Goal: Transaction & Acquisition: Purchase product/service

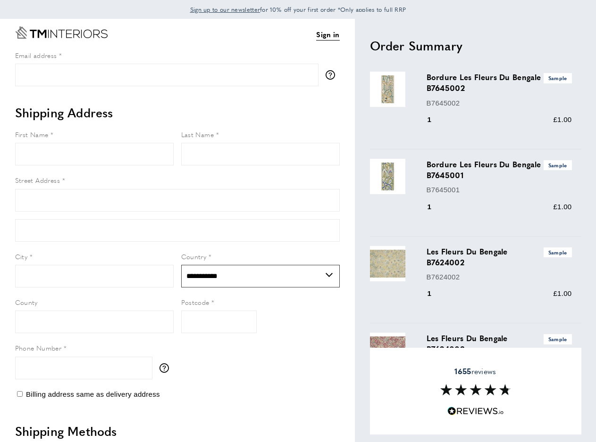
select select "**"
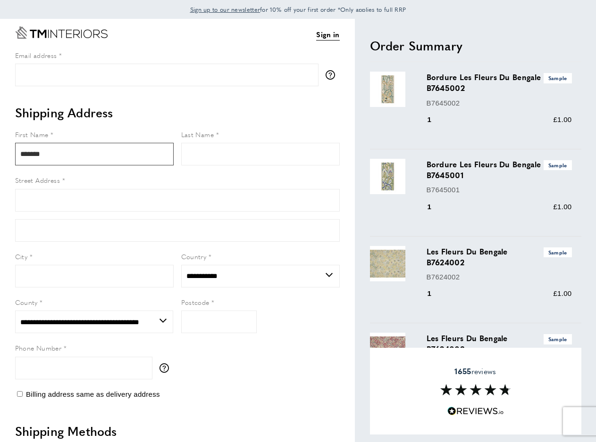
click at [75, 163] on input "*******" at bounding box center [94, 154] width 159 height 23
type input "*******"
click at [206, 157] on input "Last Name" at bounding box center [260, 154] width 159 height 23
type input "*****"
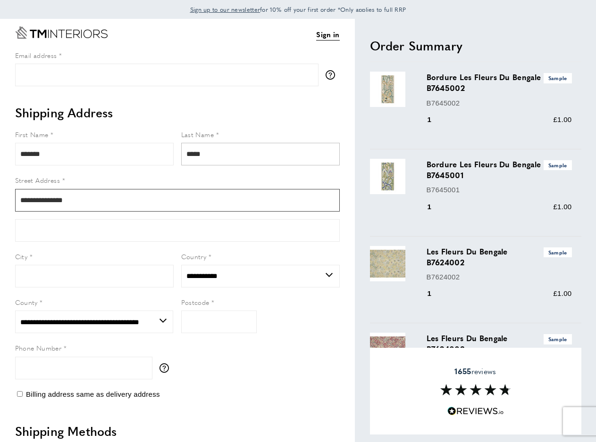
type input "**********"
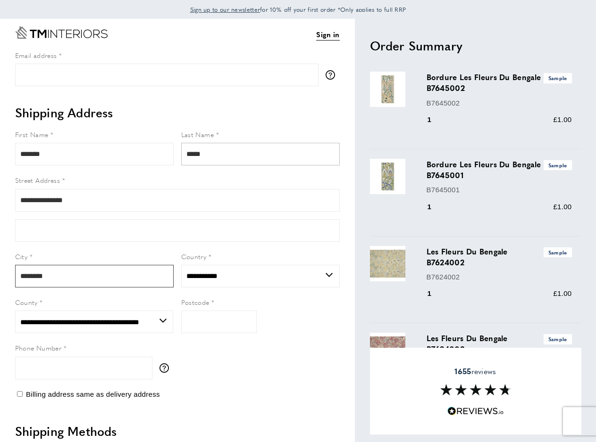
type input "********"
select select "***"
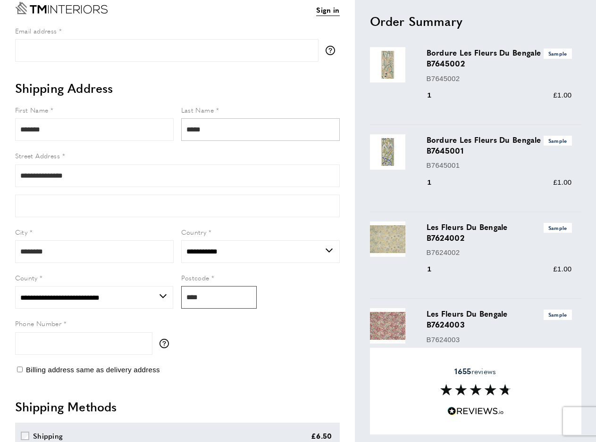
scroll to position [30, 0]
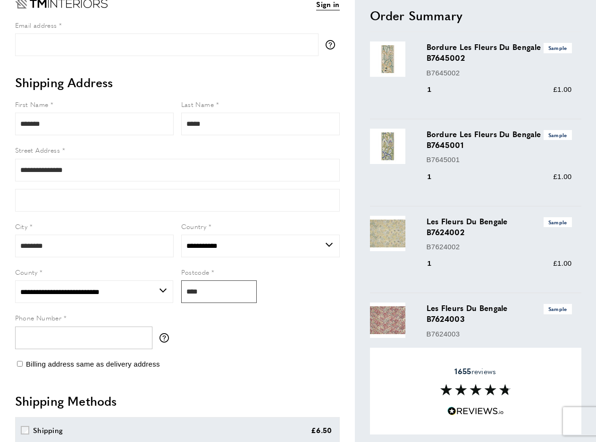
type input "****"
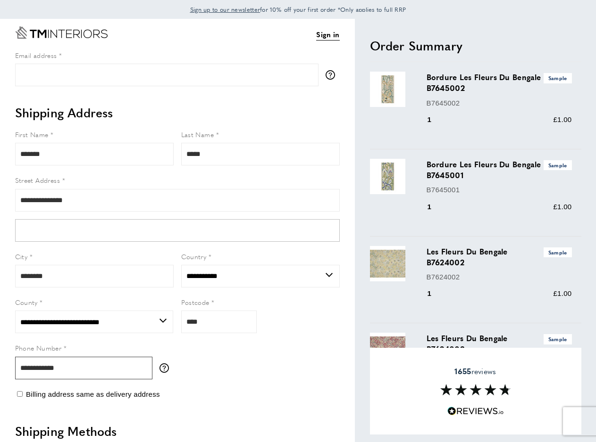
scroll to position [0, 0]
type input "**********"
click at [90, 36] on icon "Go to Home page" at bounding box center [61, 32] width 92 height 12
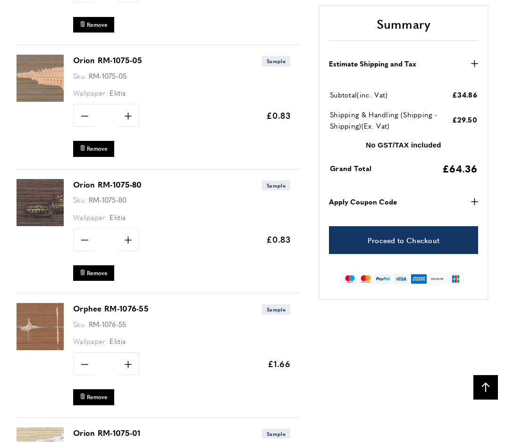
scroll to position [1339, 0]
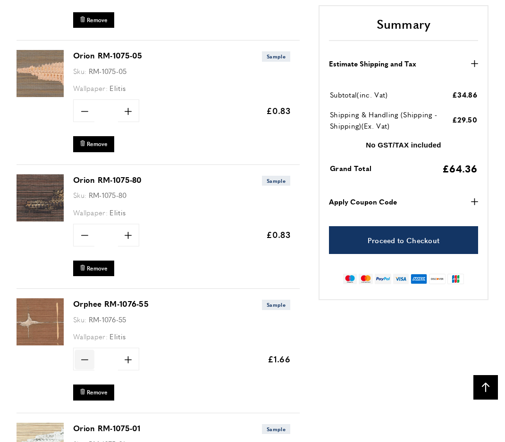
click at [87, 357] on icon "minus" at bounding box center [84, 360] width 7 height 7
type input "*"
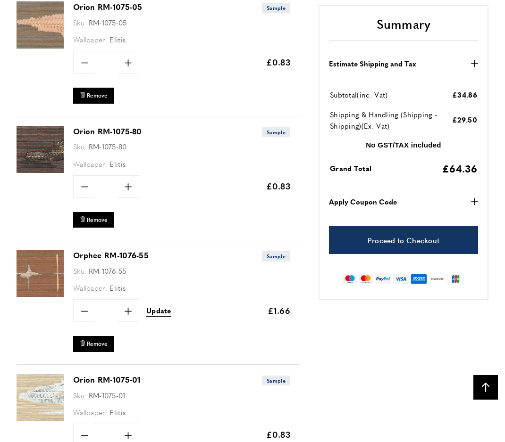
scroll to position [0, 384]
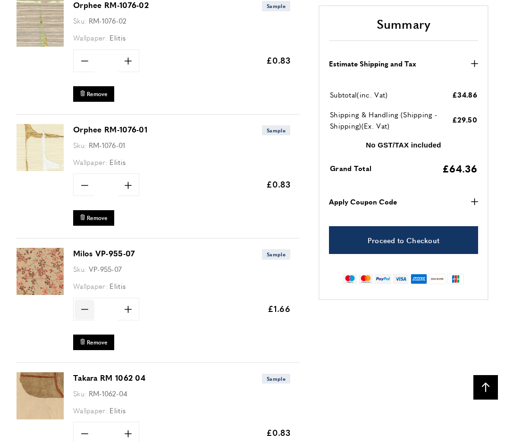
click at [87, 306] on icon "minus" at bounding box center [84, 309] width 7 height 7
type input "*"
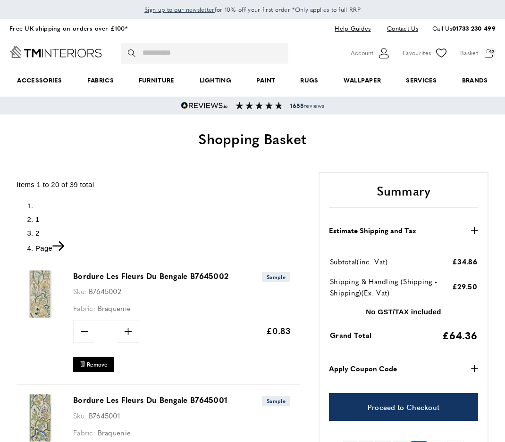
scroll to position [0, 0]
click at [36, 231] on span "2" at bounding box center [37, 233] width 4 height 8
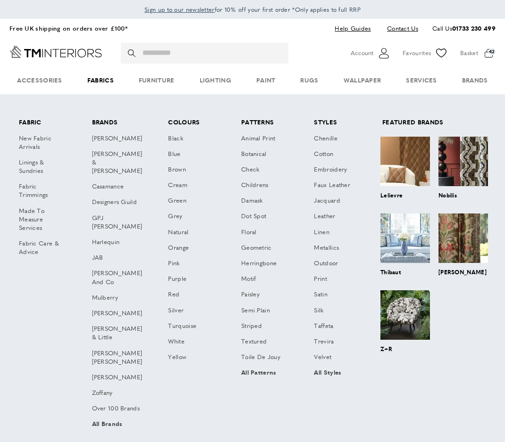
scroll to position [0, 512]
click at [404, 174] on link at bounding box center [405, 163] width 50 height 52
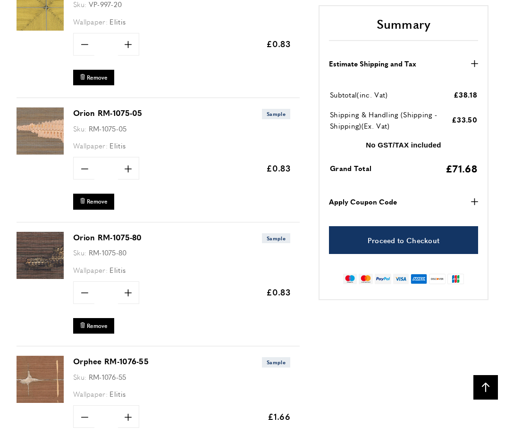
scroll to position [0, 256]
click at [95, 108] on link "Orion RM-1075-05" at bounding box center [107, 113] width 69 height 11
click at [82, 416] on icon "minus" at bounding box center [84, 417] width 7 height 7
type input "*"
click at [101, 356] on link "Orphee RM-1076-55" at bounding box center [110, 361] width 75 height 11
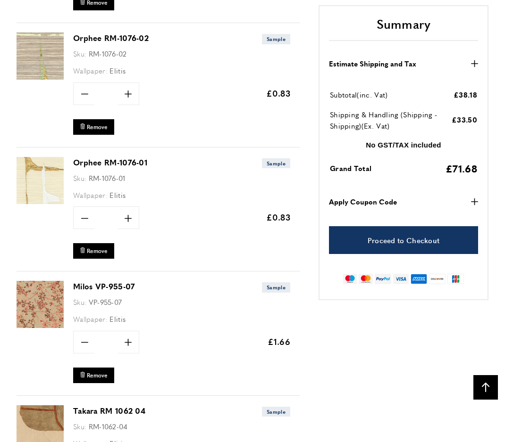
scroll to position [1888, 0]
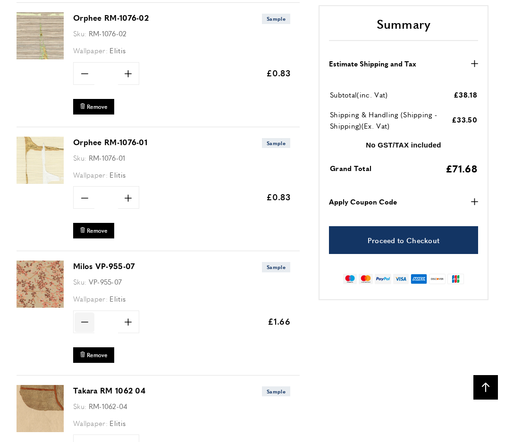
click at [81, 319] on icon "minus" at bounding box center [84, 322] width 7 height 7
type input "*"
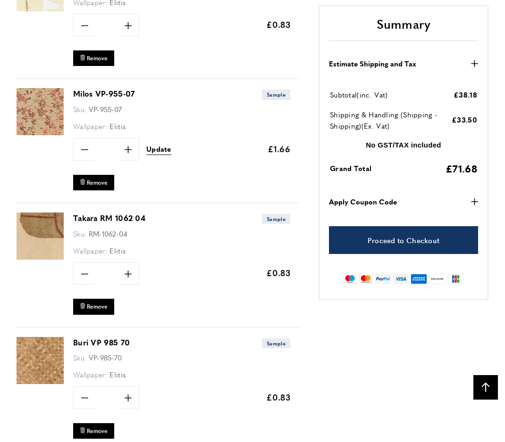
scroll to position [0, 384]
click at [163, 145] on span "Update" at bounding box center [158, 149] width 25 height 10
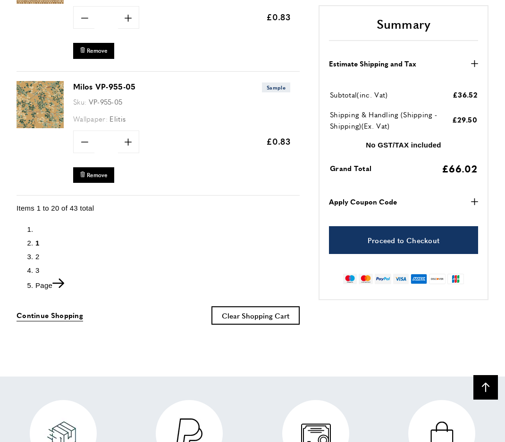
scroll to position [2567, 0]
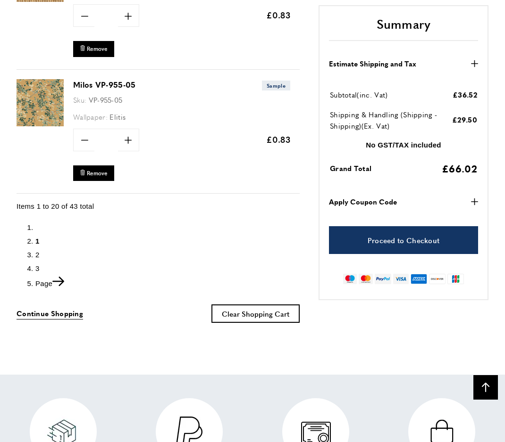
click at [37, 251] on span "2" at bounding box center [37, 255] width 4 height 8
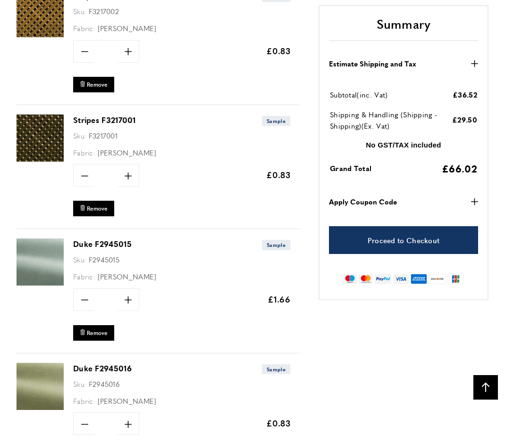
scroll to position [1919, 0]
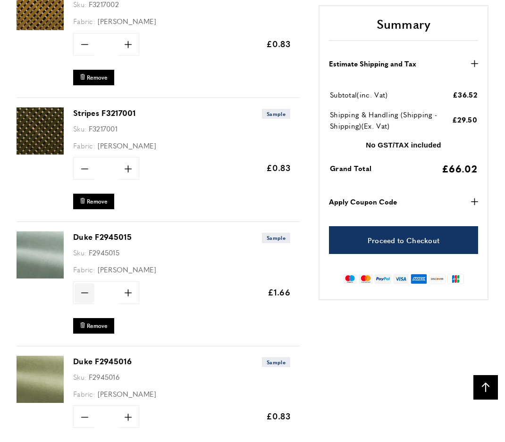
click at [82, 290] on icon "minus" at bounding box center [84, 293] width 7 height 7
type input "*"
click at [162, 287] on span "Update" at bounding box center [158, 292] width 25 height 10
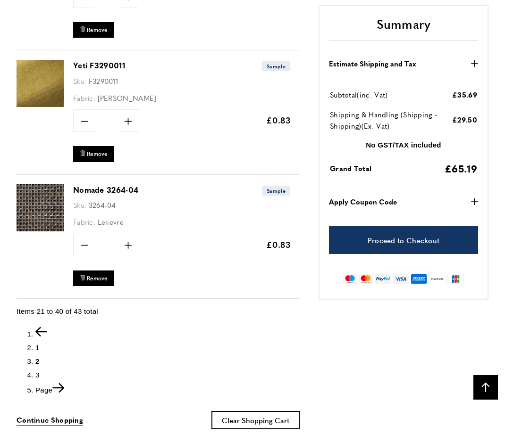
scroll to position [2513, 0]
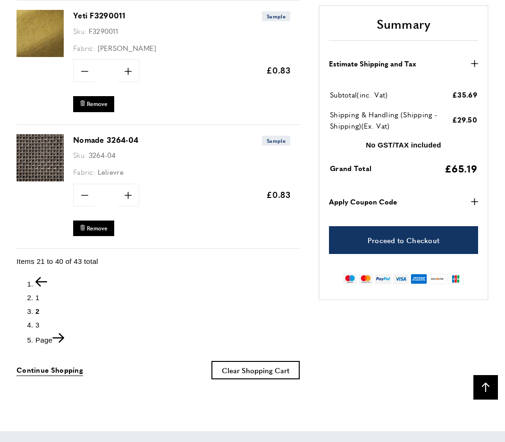
click at [35, 294] on span "1" at bounding box center [37, 298] width 4 height 8
click at [38, 294] on span "1" at bounding box center [37, 298] width 4 height 8
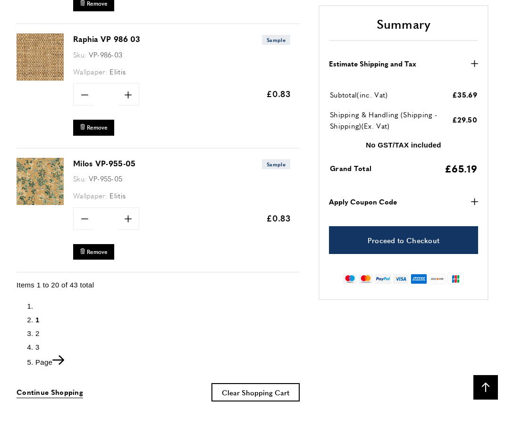
scroll to position [2496, 0]
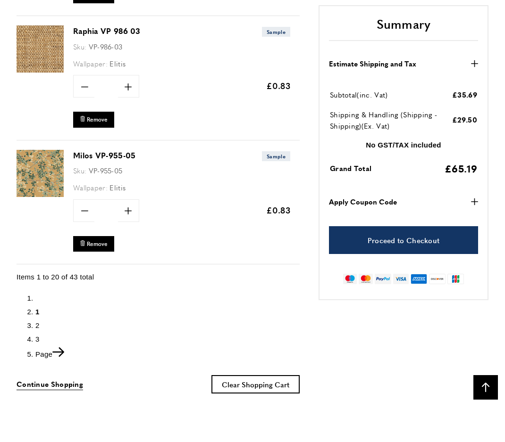
click at [38, 335] on span "3" at bounding box center [37, 339] width 4 height 8
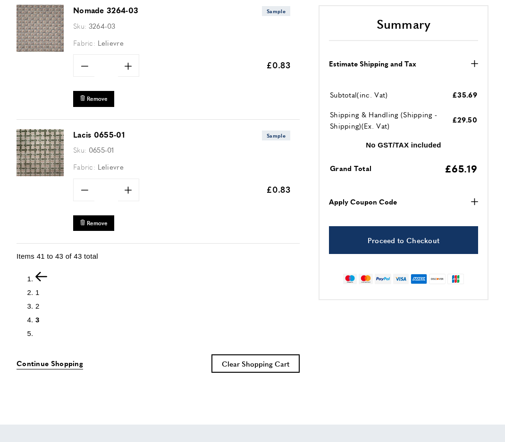
scroll to position [407, 0]
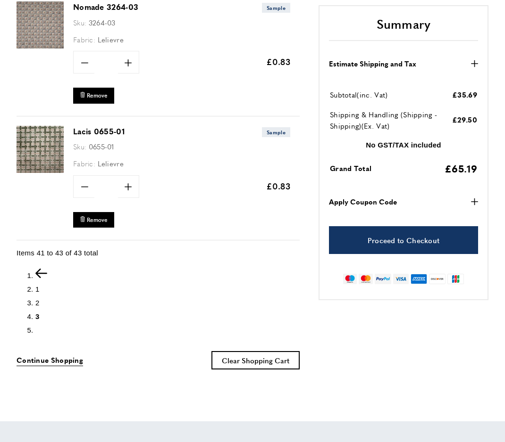
click at [42, 269] on icon "Previous" at bounding box center [41, 273] width 12 height 9
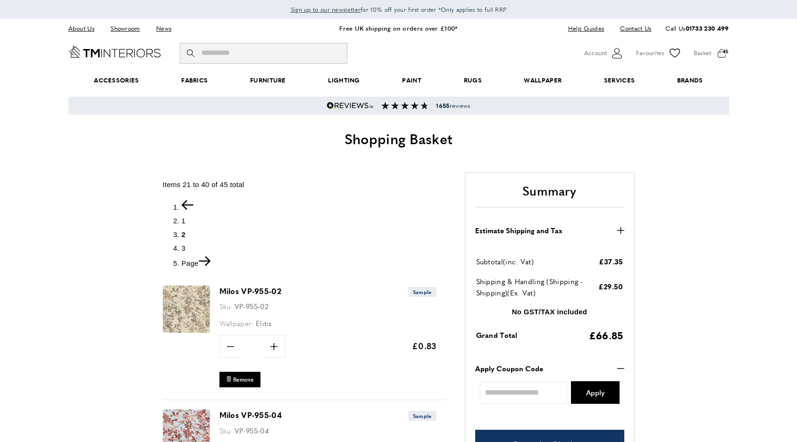
scroll to position [0, 531]
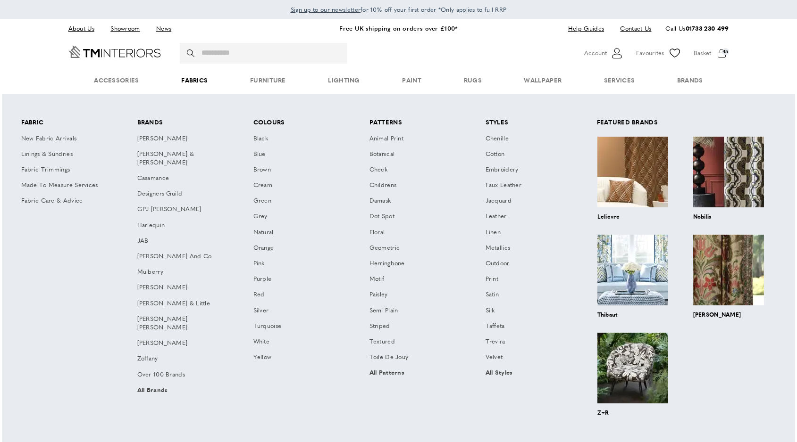
click at [192, 80] on link "Fabrics" at bounding box center [194, 80] width 69 height 29
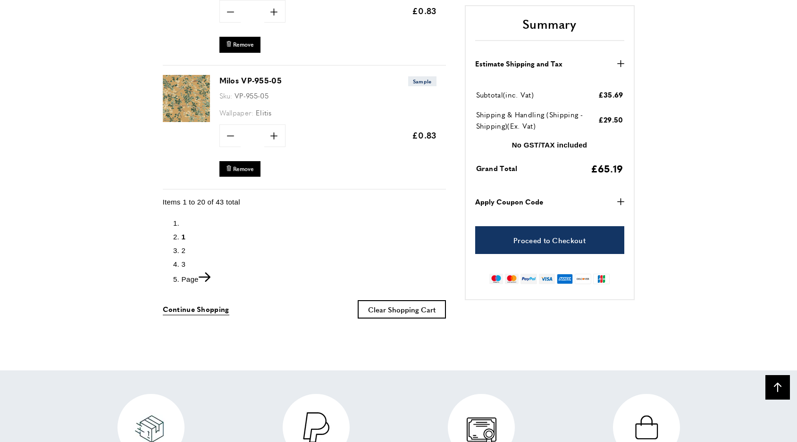
scroll to position [0, 266]
click at [210, 273] on icon "Next" at bounding box center [205, 277] width 12 height 9
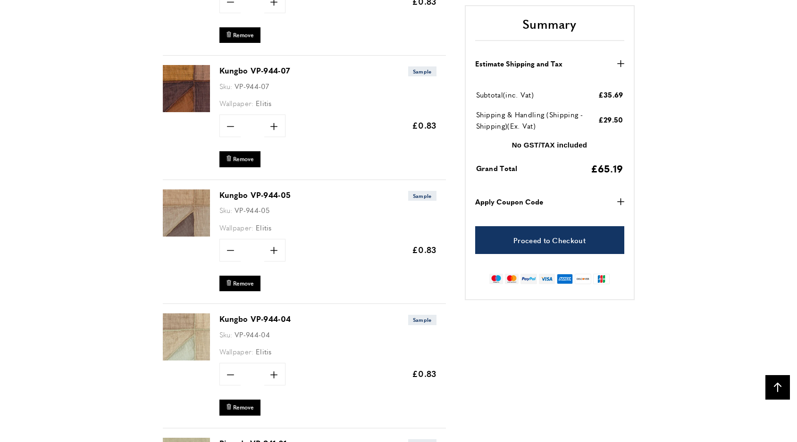
scroll to position [377, 0]
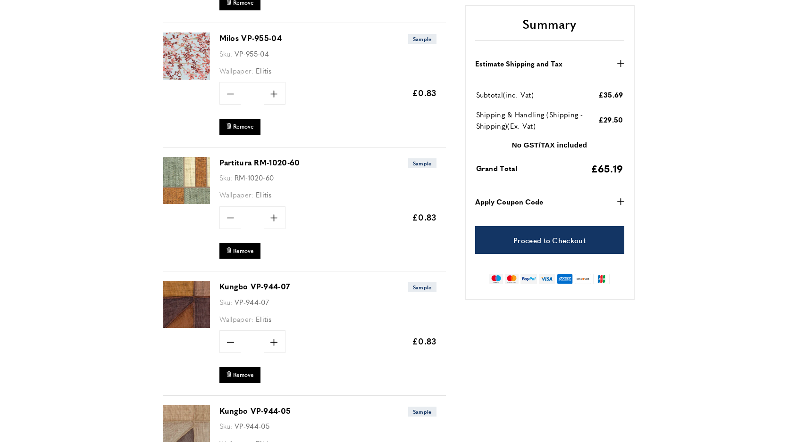
click at [264, 159] on link "Partitura RM-1020-60" at bounding box center [259, 162] width 81 height 11
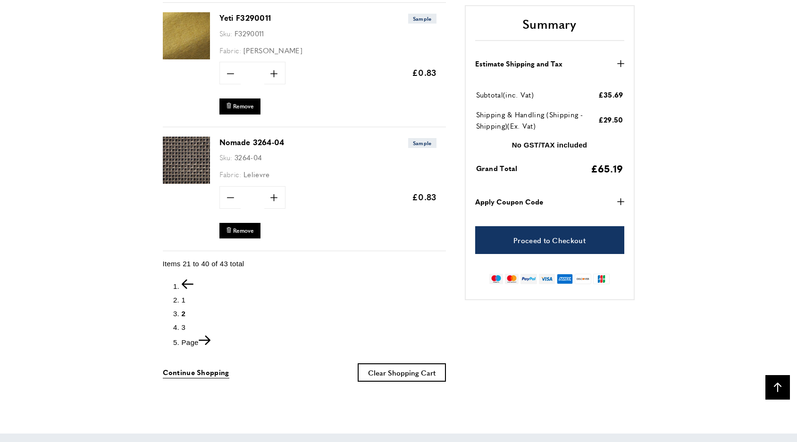
scroll to position [2513, 0]
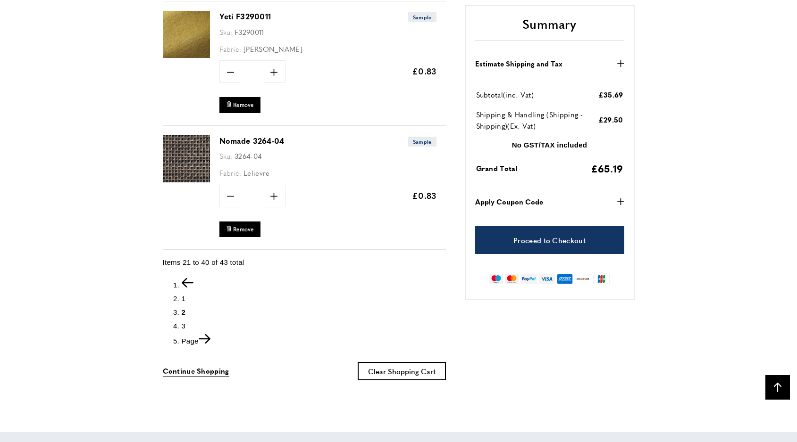
click at [186, 321] on li "Page 3" at bounding box center [314, 326] width 264 height 11
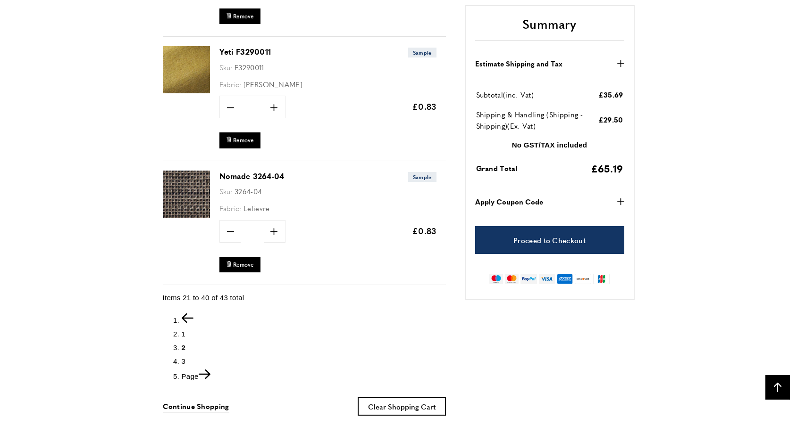
scroll to position [0, 1327]
click at [538, 203] on strong "Apply Coupon Code" at bounding box center [509, 201] width 68 height 11
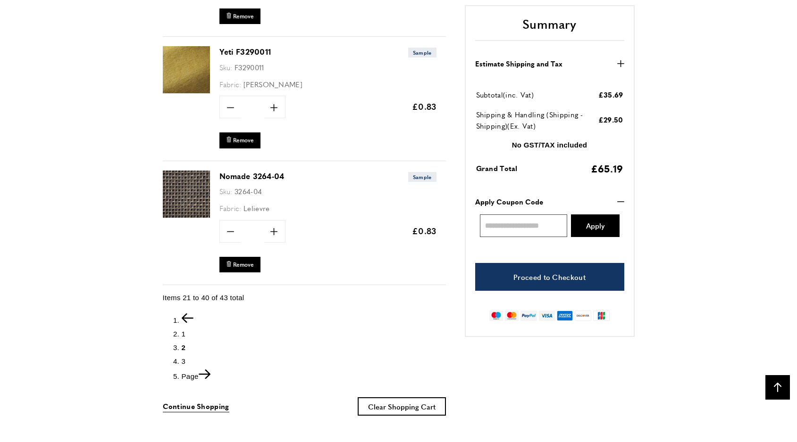
scroll to position [0, 1460]
paste input "**********"
type input "**********"
click at [588, 227] on span "Apply" at bounding box center [595, 225] width 18 height 7
click at [590, 225] on span "Apply" at bounding box center [595, 225] width 18 height 7
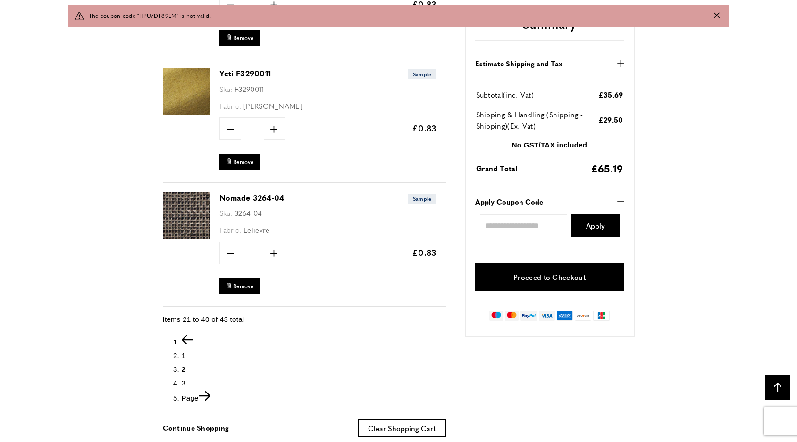
click at [538, 277] on link "Proceed to Checkout" at bounding box center [549, 277] width 149 height 28
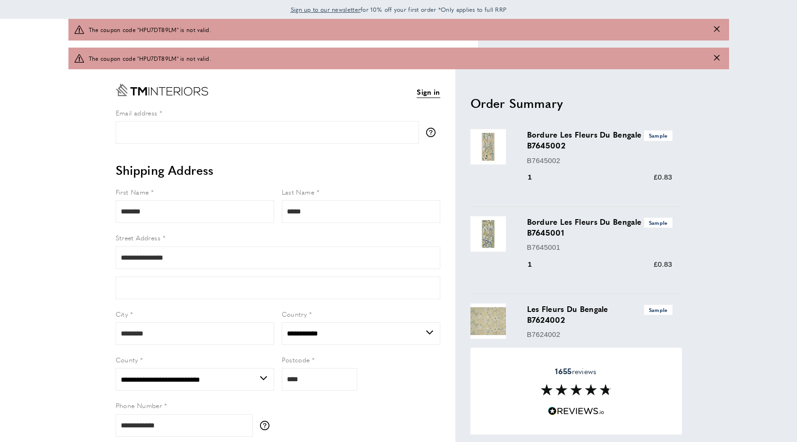
select select "**"
select select "***"
click at [724, 31] on div "warning The coupon code "HPU7DT89LM" is not valid." at bounding box center [398, 30] width 660 height 22
click at [719, 31] on div "warning The coupon code "HPU7DT89LM" is not valid." at bounding box center [398, 30] width 660 height 22
click at [717, 28] on icon "Close message" at bounding box center [717, 29] width 6 height 6
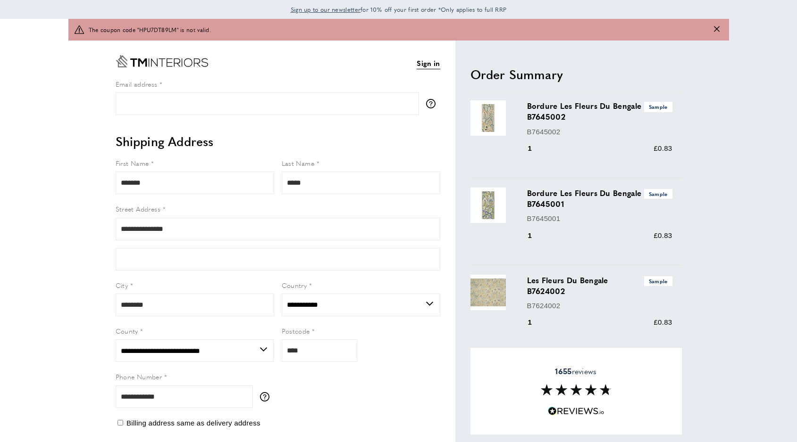
click at [717, 27] on icon "Close message" at bounding box center [717, 29] width 6 height 6
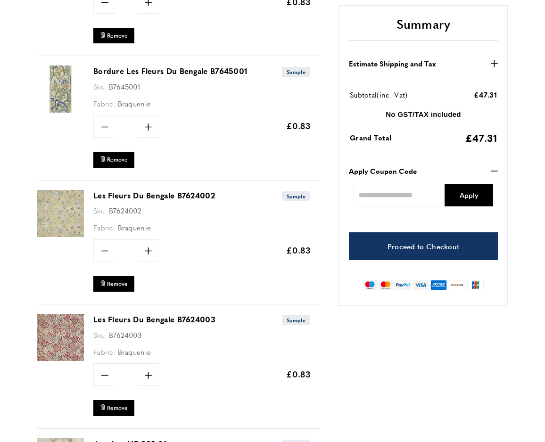
scroll to position [384, 0]
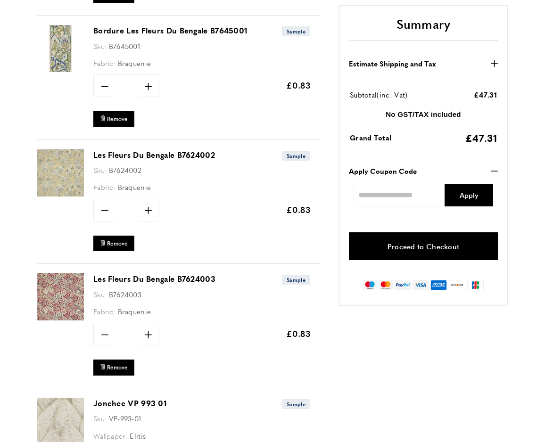
click at [393, 246] on link "Proceed to Checkout" at bounding box center [423, 247] width 149 height 28
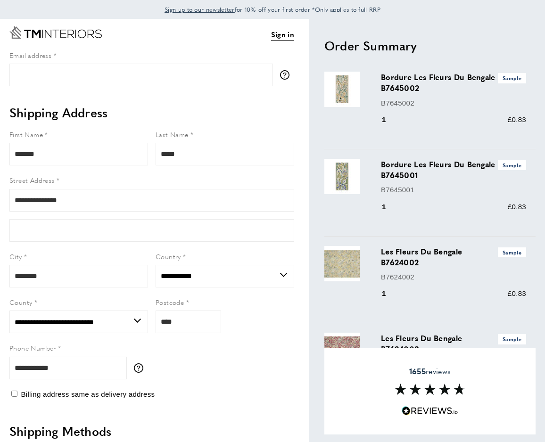
select select "**"
select select "***"
select select "**"
select select "***"
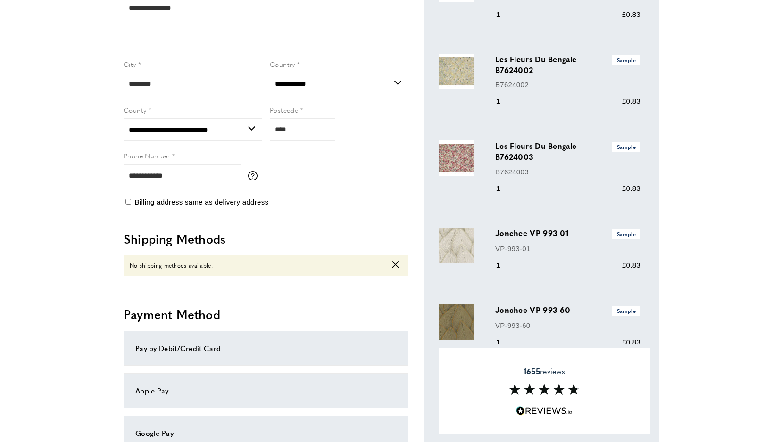
scroll to position [197, 0]
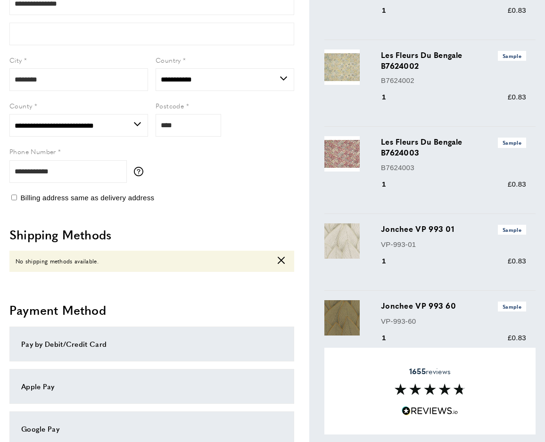
click at [284, 259] on icon "cross" at bounding box center [281, 260] width 7 height 7
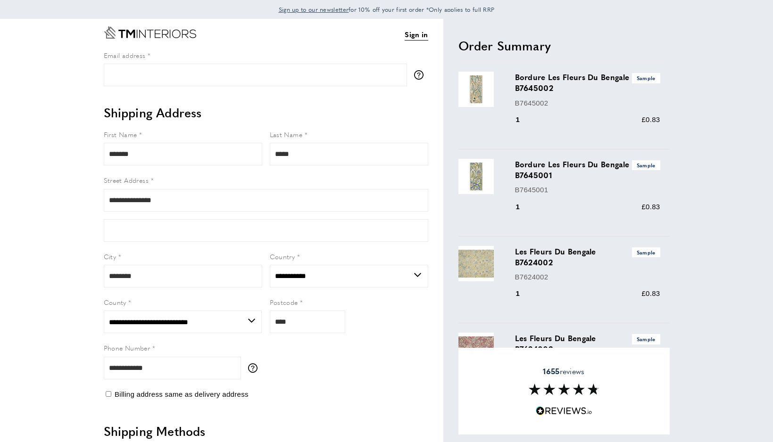
scroll to position [0, 0]
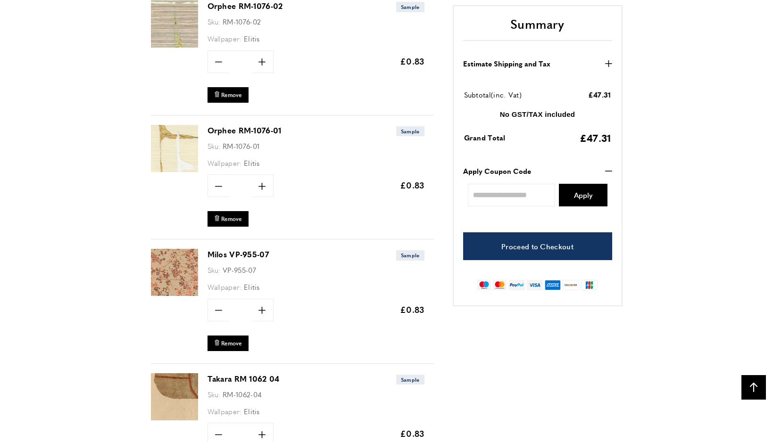
scroll to position [2291, 0]
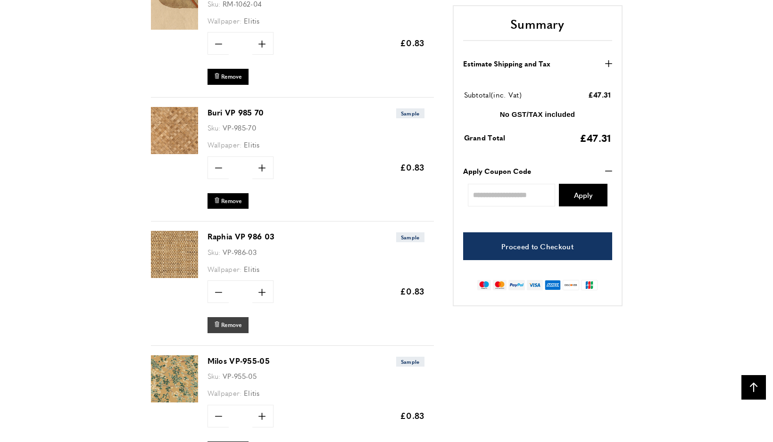
click at [236, 321] on span "Remove" at bounding box center [231, 325] width 21 height 8
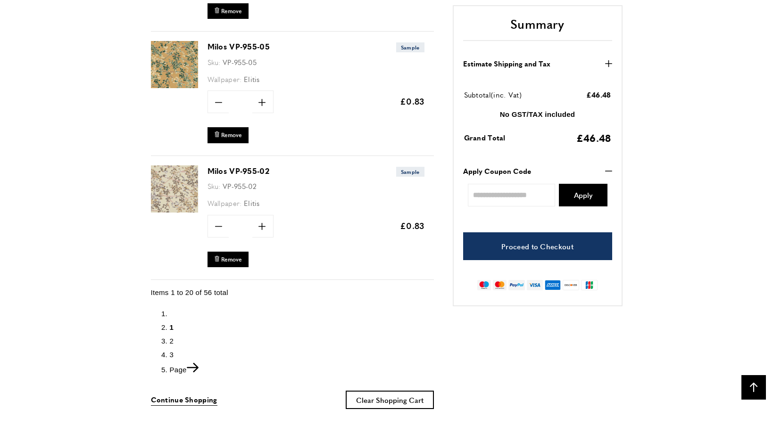
scroll to position [2489, 0]
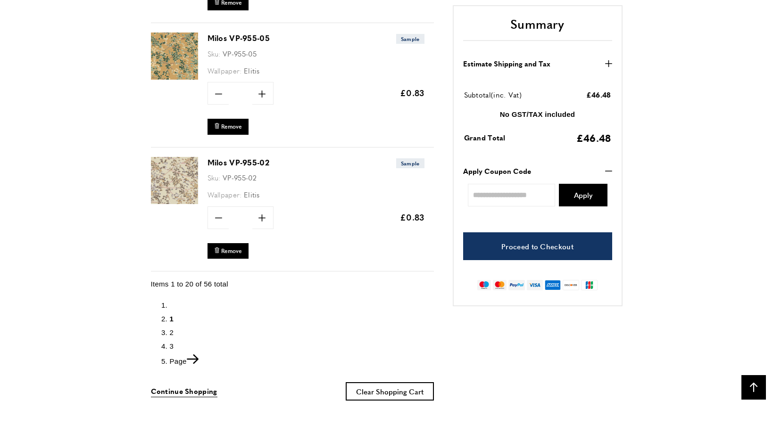
click at [173, 329] on span "2" at bounding box center [172, 333] width 4 height 8
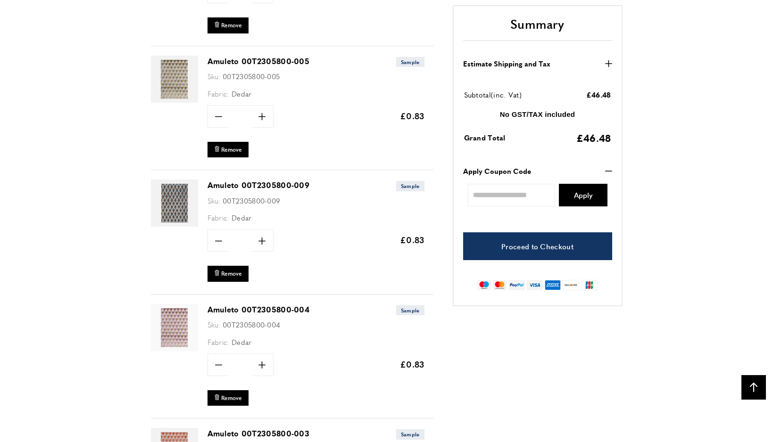
scroll to position [976, 0]
click at [225, 146] on span "Remove" at bounding box center [231, 150] width 21 height 8
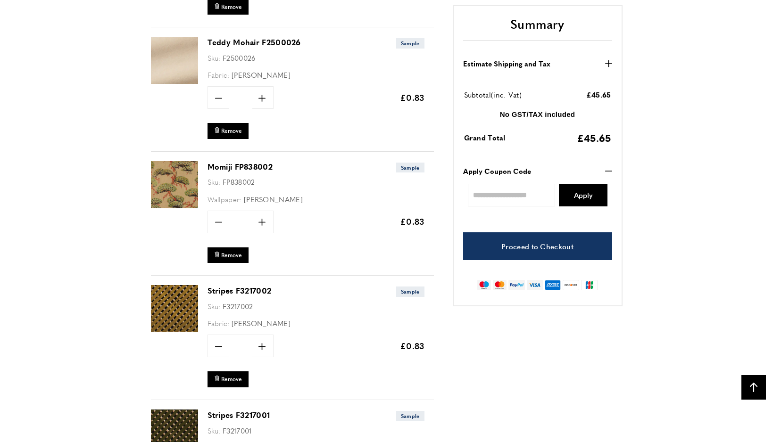
scroll to position [0, 133]
click at [243, 40] on link "Teddy Mohair F2500026" at bounding box center [254, 42] width 93 height 11
click at [234, 129] on span "Remove" at bounding box center [231, 131] width 21 height 8
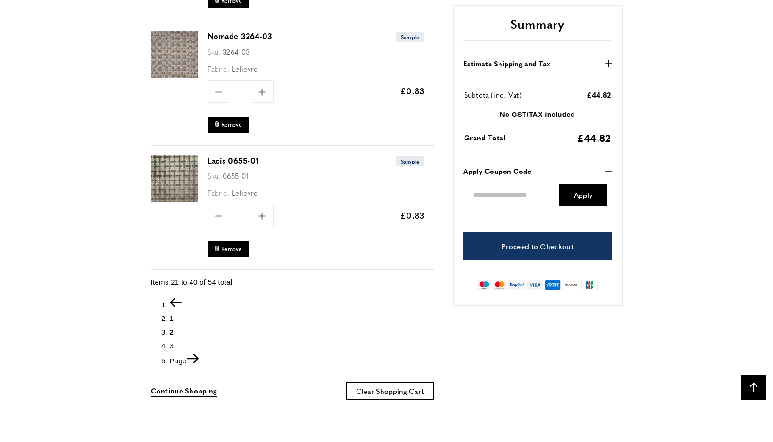
scroll to position [2504, 0]
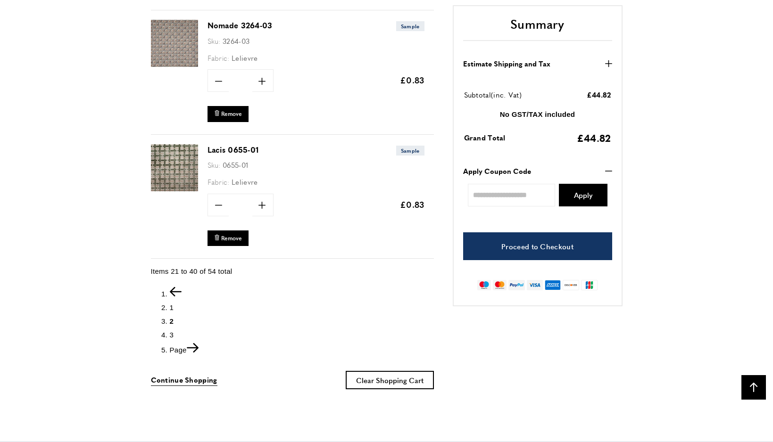
click at [173, 331] on span "3" at bounding box center [172, 335] width 4 height 8
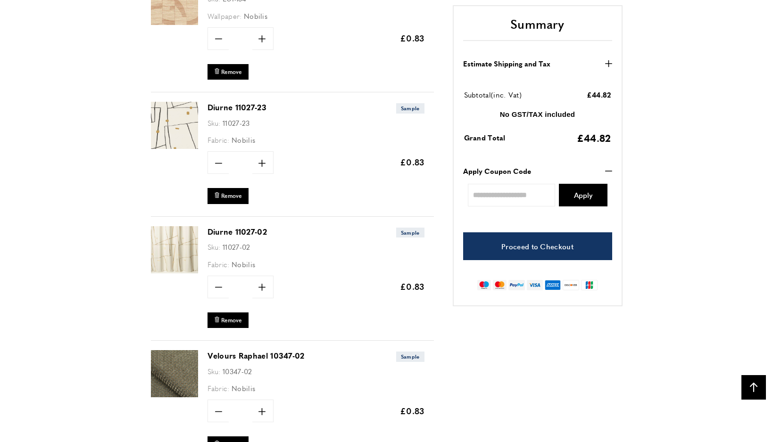
scroll to position [1055, 0]
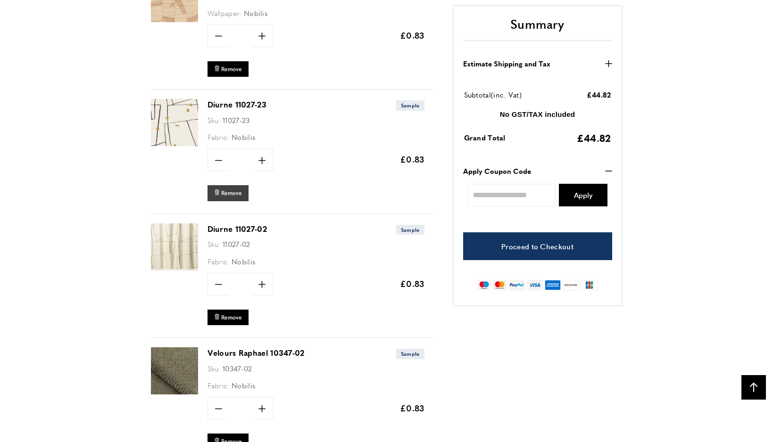
click at [224, 191] on span "Remove" at bounding box center [231, 193] width 21 height 8
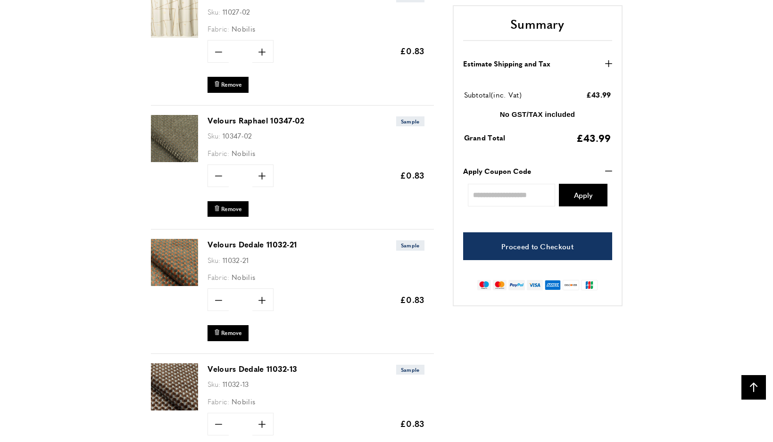
scroll to position [1164, 0]
click at [226, 205] on span "Remove" at bounding box center [231, 209] width 21 height 8
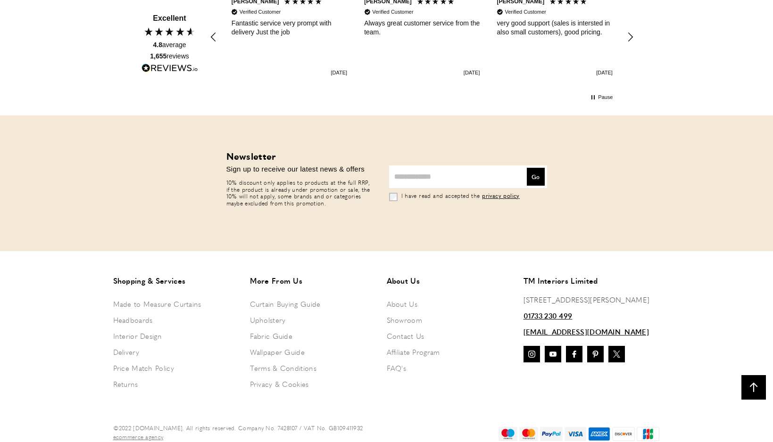
scroll to position [2162, 0]
click at [122, 345] on link "Delivery" at bounding box center [176, 353] width 127 height 16
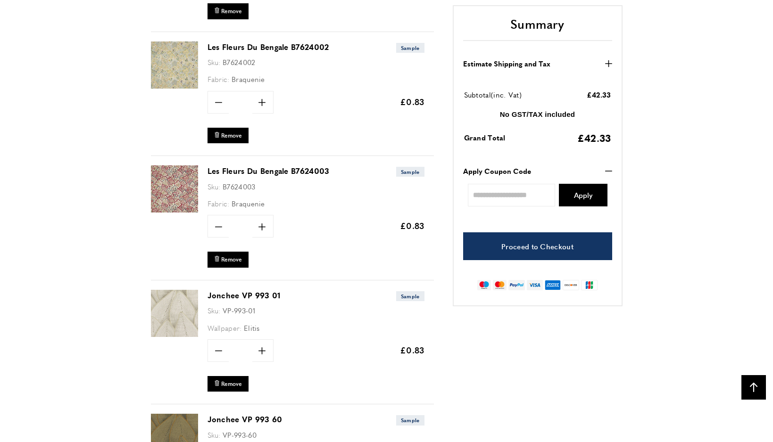
scroll to position [479, 0]
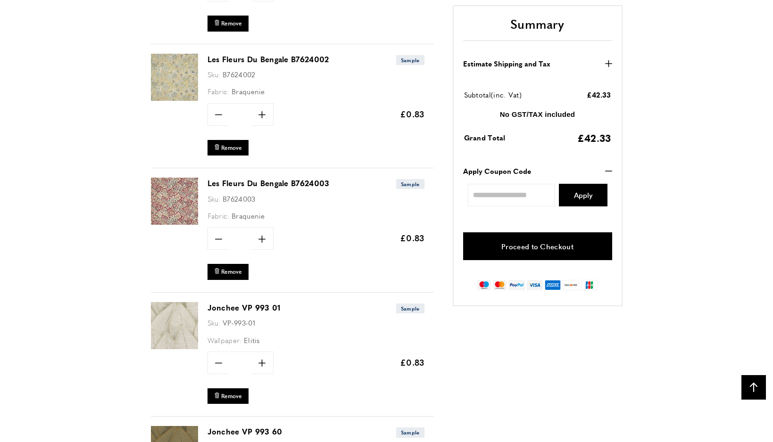
click at [486, 249] on link "Proceed to Checkout" at bounding box center [537, 247] width 149 height 28
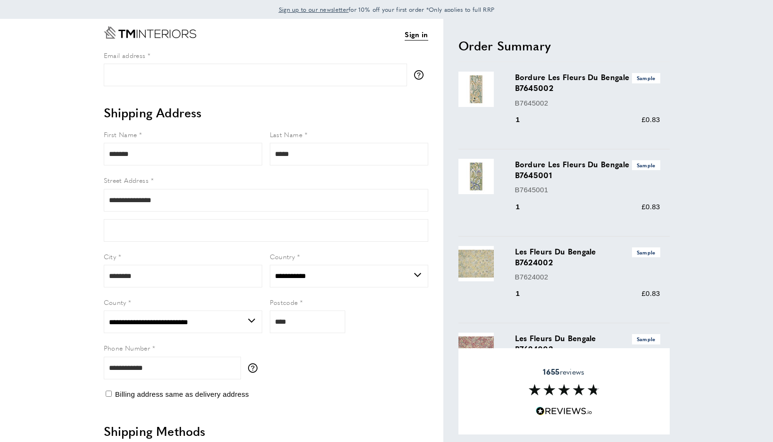
select select "**"
select select "***"
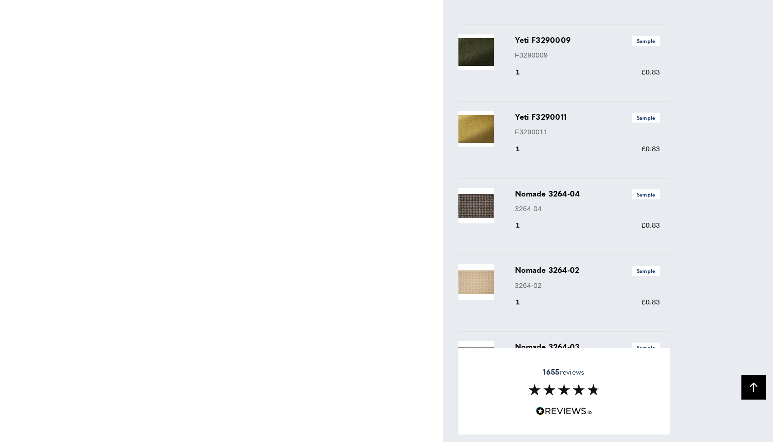
scroll to position [2691, 0]
click at [527, 35] on h3 "Yeti F3290009 Sample" at bounding box center [587, 39] width 145 height 11
click at [470, 54] on img at bounding box center [476, 51] width 35 height 35
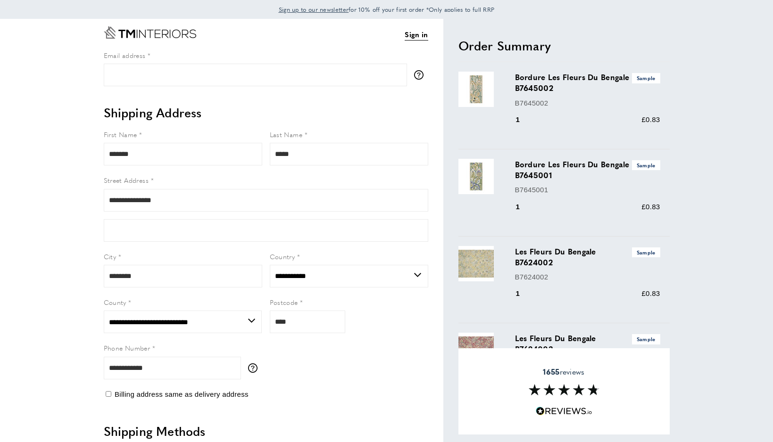
scroll to position [0, 0]
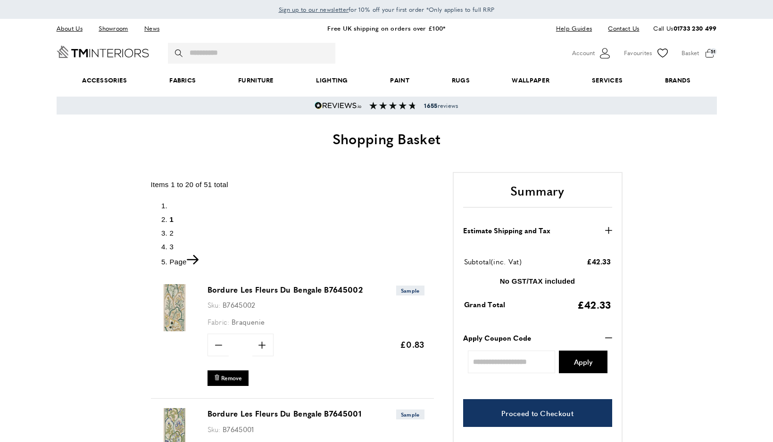
scroll to position [0, 1593]
click at [248, 52] on input "Search" at bounding box center [251, 53] width 167 height 21
type input "**********"
click at [179, 52] on button "magnifying-glass Search" at bounding box center [179, 53] width 9 height 21
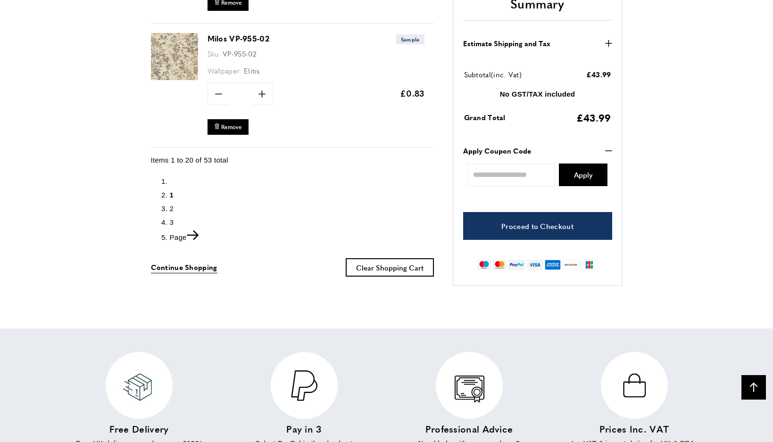
scroll to position [2552, 0]
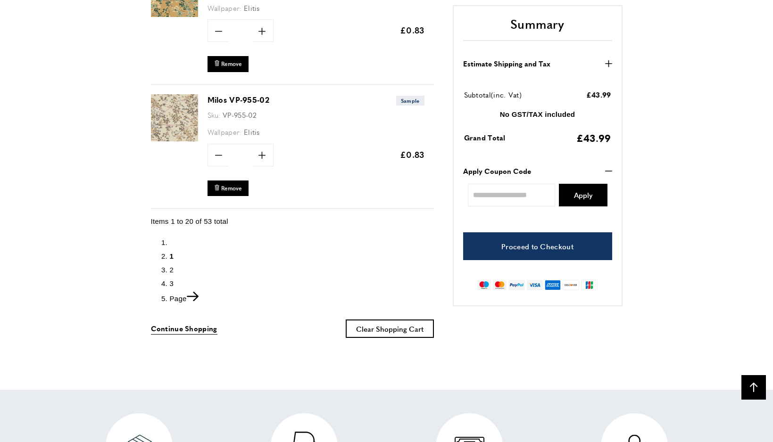
click at [170, 280] on span "3" at bounding box center [172, 284] width 4 height 8
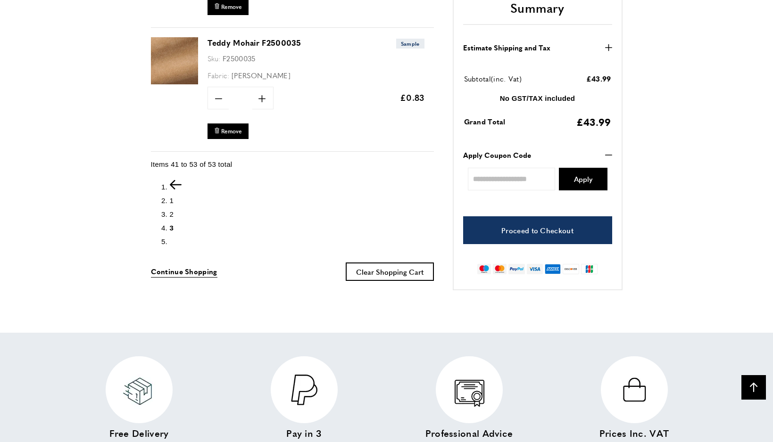
scroll to position [1754, 0]
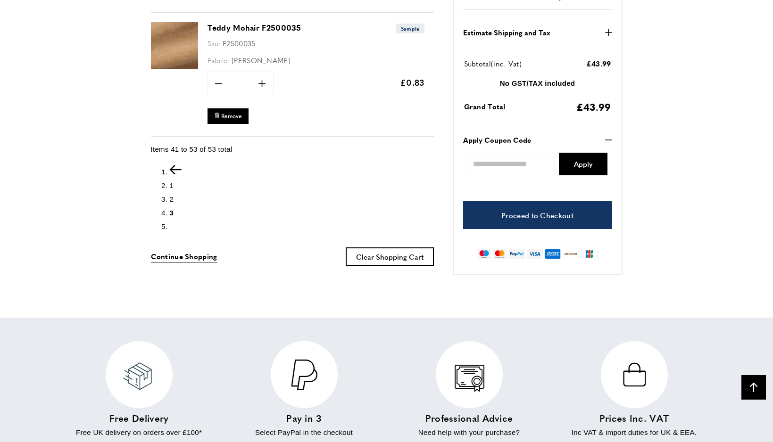
click at [171, 195] on span "2" at bounding box center [172, 199] width 4 height 8
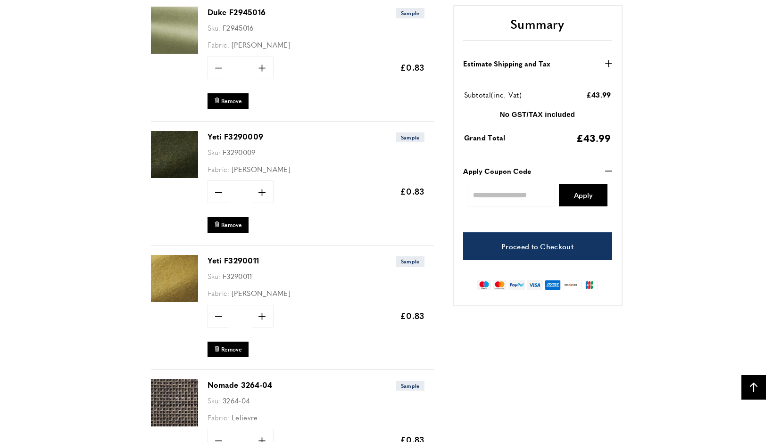
scroll to position [0, 133]
click at [217, 131] on link "Yeti F3290009" at bounding box center [236, 136] width 56 height 11
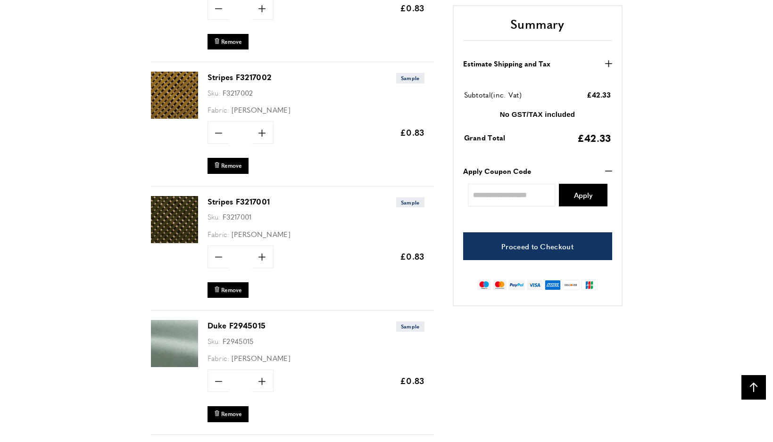
scroll to position [1410, 0]
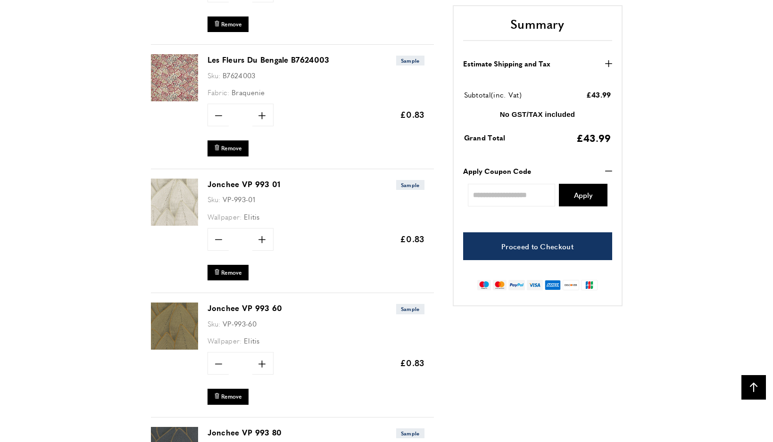
scroll to position [612, 0]
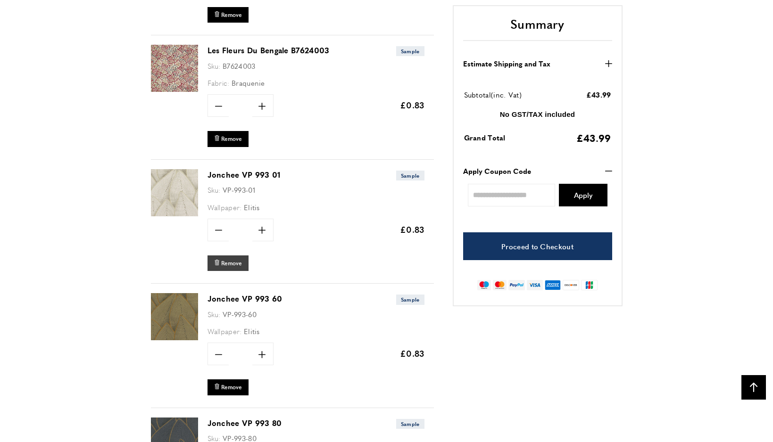
click at [230, 259] on span "Remove" at bounding box center [231, 263] width 21 height 8
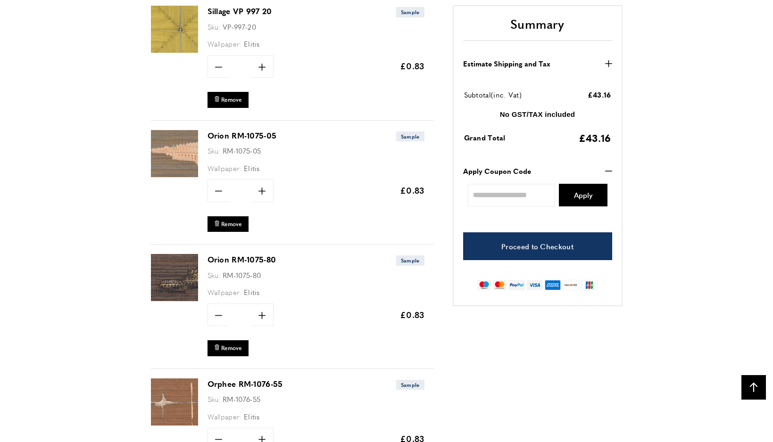
scroll to position [0, 133]
click at [258, 131] on link "Orion RM-1075-05" at bounding box center [242, 135] width 69 height 11
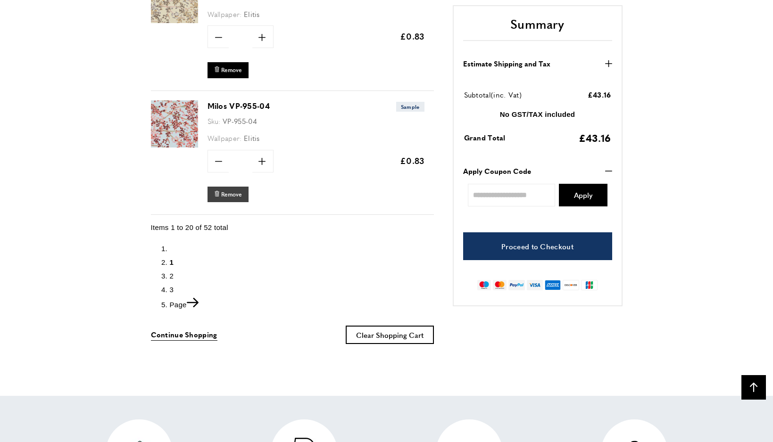
scroll to position [2552, 0]
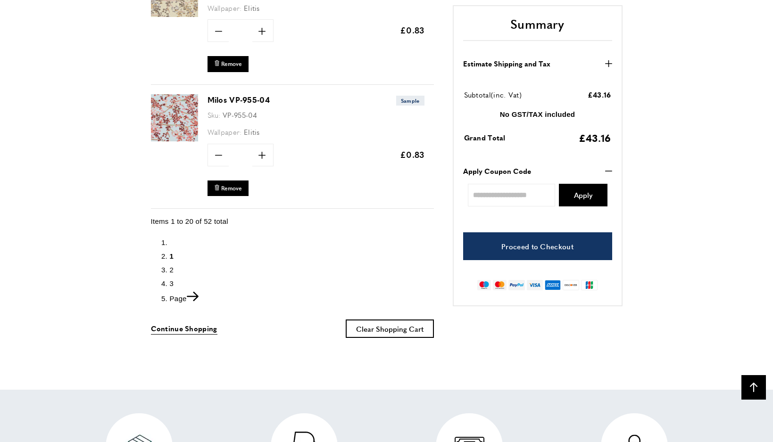
click at [171, 266] on span "2" at bounding box center [172, 270] width 4 height 8
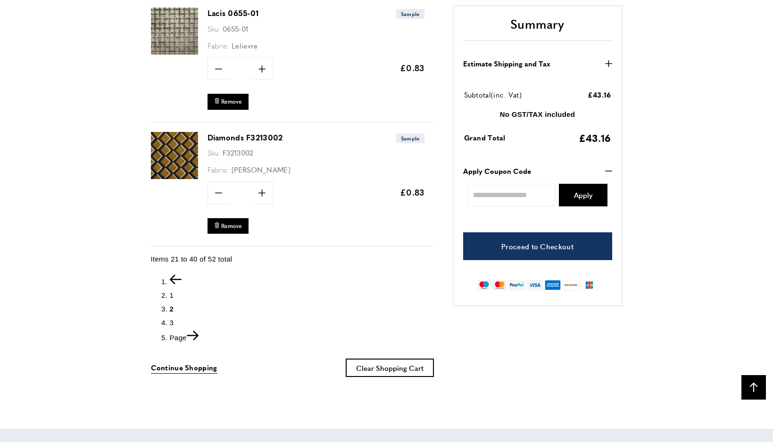
scroll to position [2518, 0]
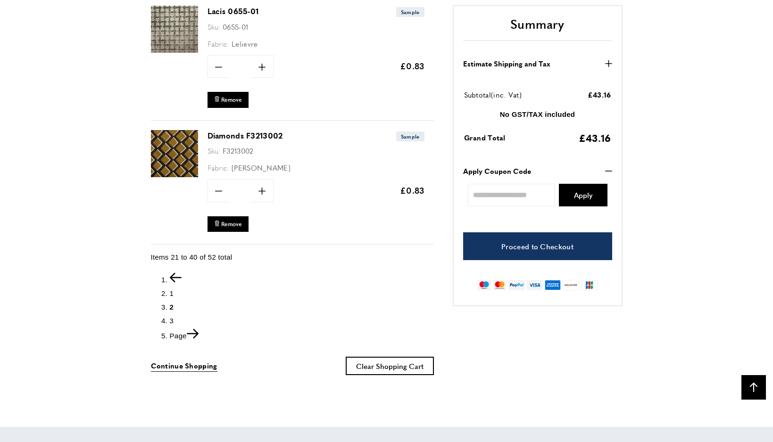
click at [171, 317] on span "3" at bounding box center [172, 321] width 4 height 8
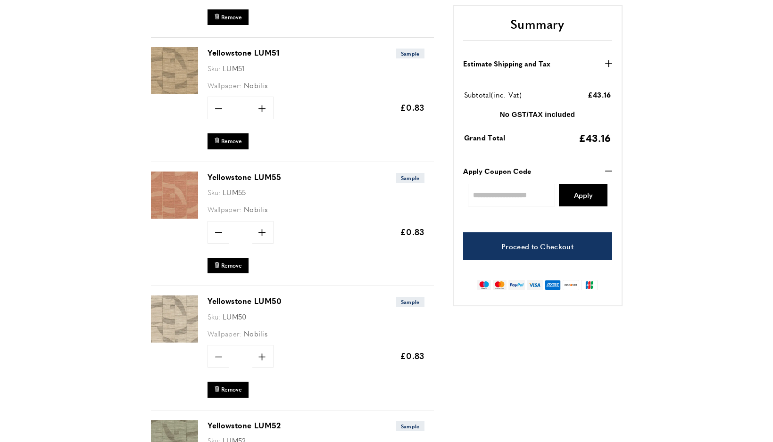
scroll to position [369, 0]
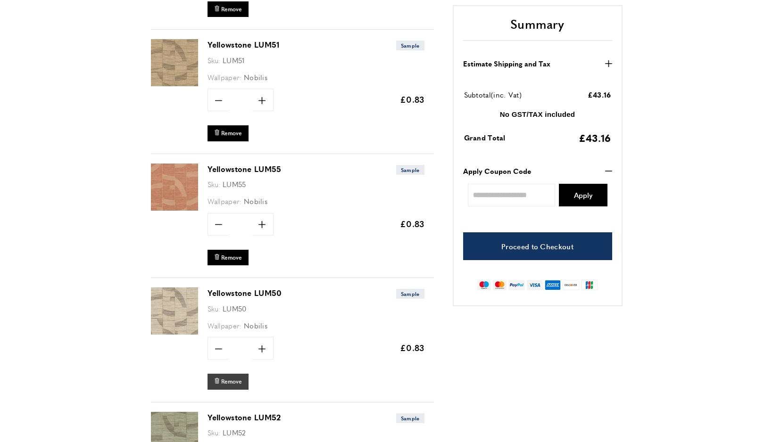
click at [238, 383] on span "Remove" at bounding box center [231, 382] width 21 height 8
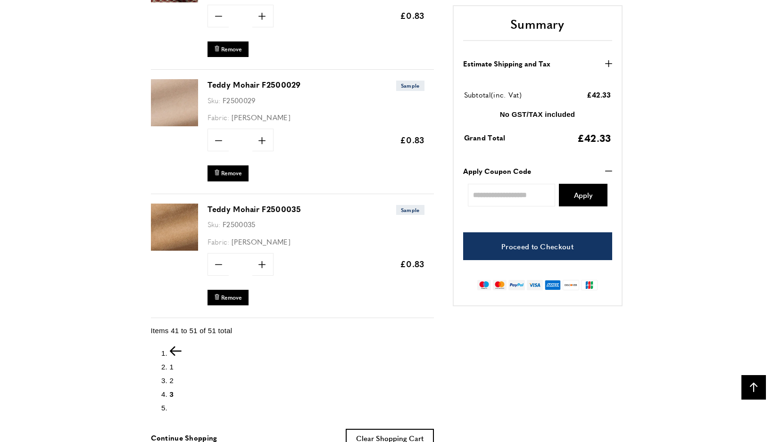
scroll to position [0, 266]
click at [173, 363] on span "1" at bounding box center [172, 367] width 4 height 8
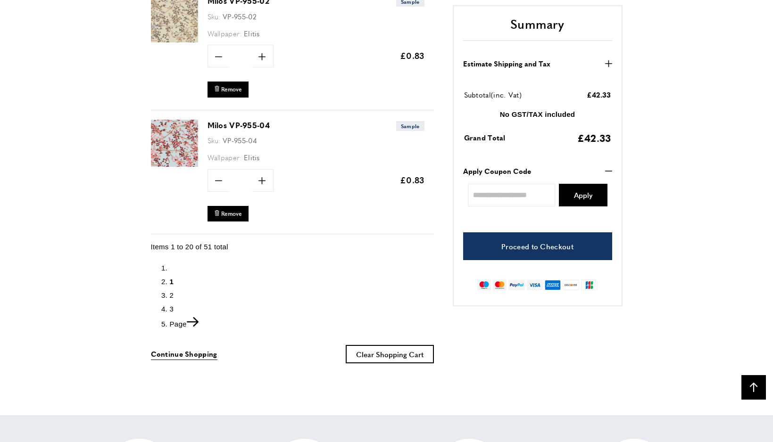
scroll to position [2527, 0]
click at [174, 290] on li "Page 2" at bounding box center [302, 295] width 264 height 11
click at [170, 291] on span "2" at bounding box center [172, 295] width 4 height 8
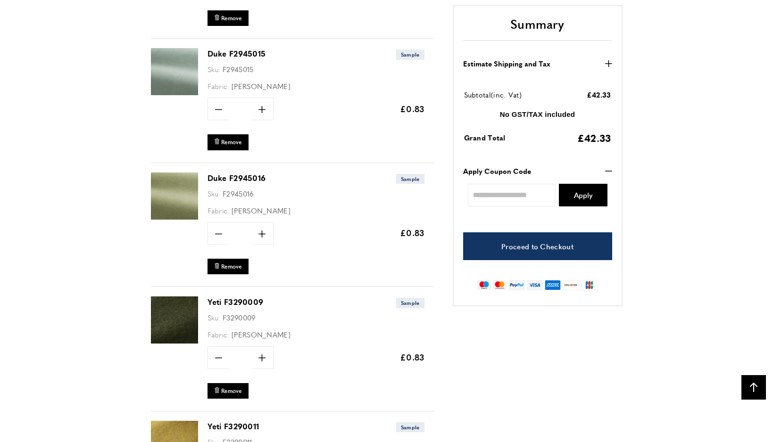
scroll to position [1674, 0]
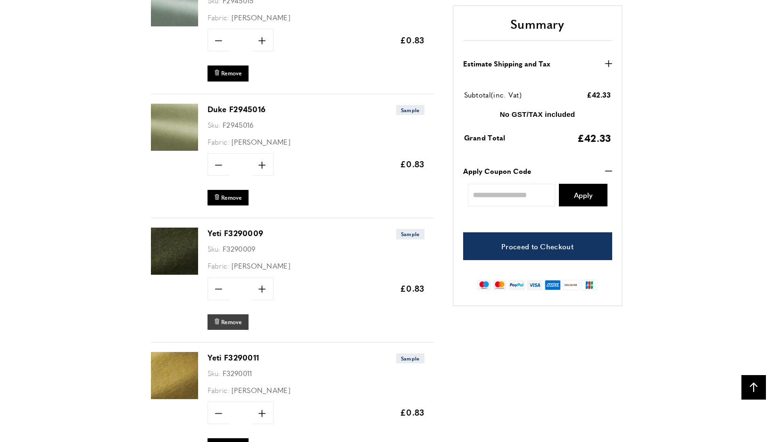
click at [242, 316] on button "bin Remove" at bounding box center [228, 323] width 41 height 16
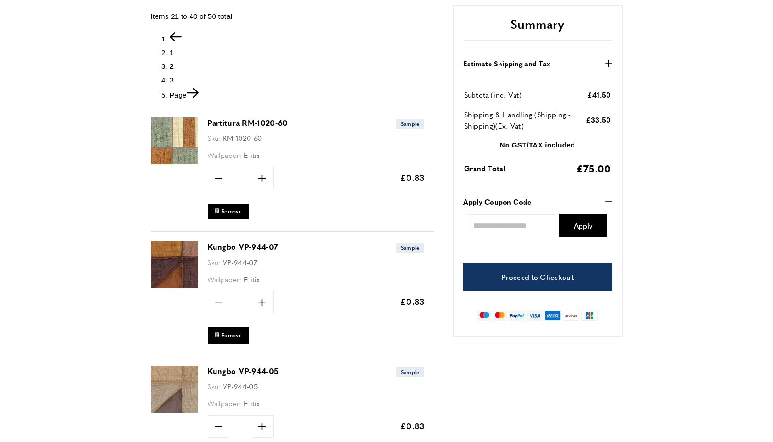
scroll to position [174, 0]
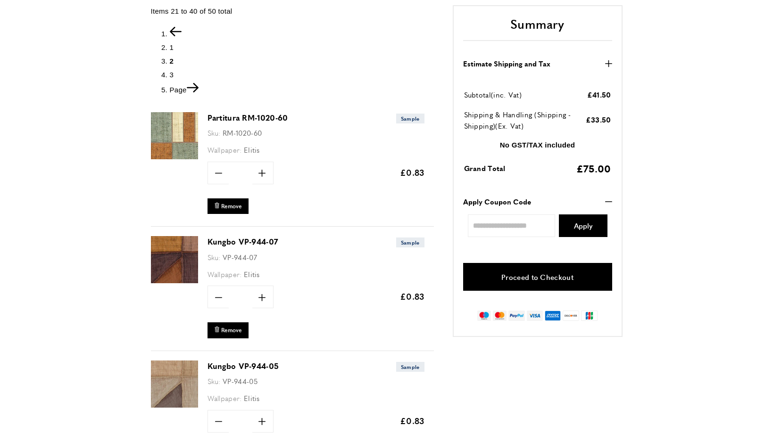
click at [547, 280] on link "Proceed to Checkout" at bounding box center [537, 277] width 149 height 28
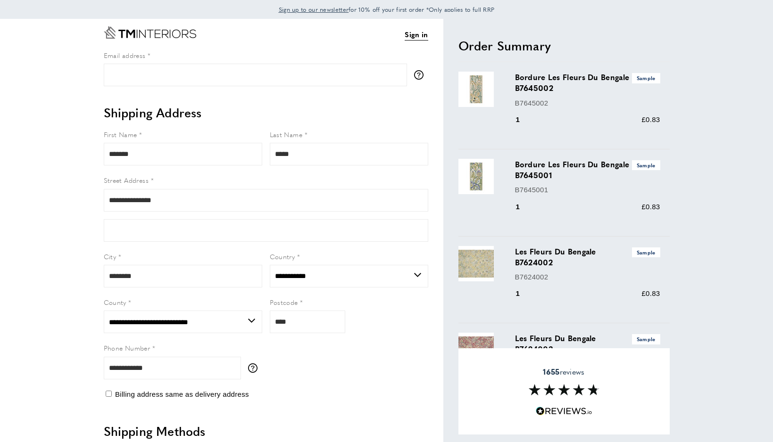
select select "**"
select select "***"
click at [200, 70] on input "Email address" at bounding box center [255, 75] width 303 height 23
type input "**********"
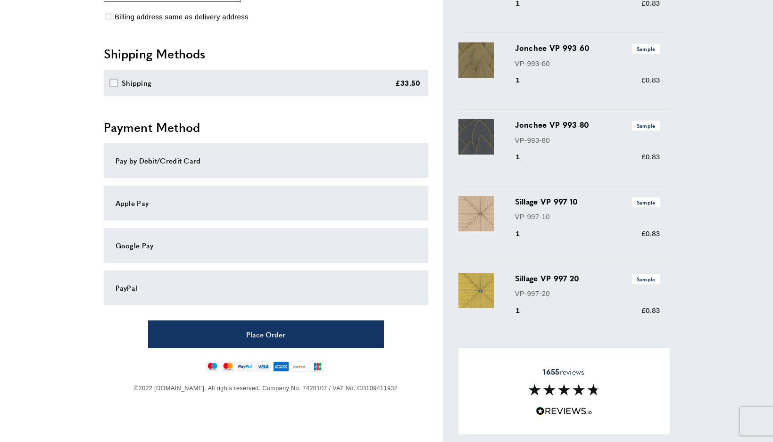
scroll to position [390, 0]
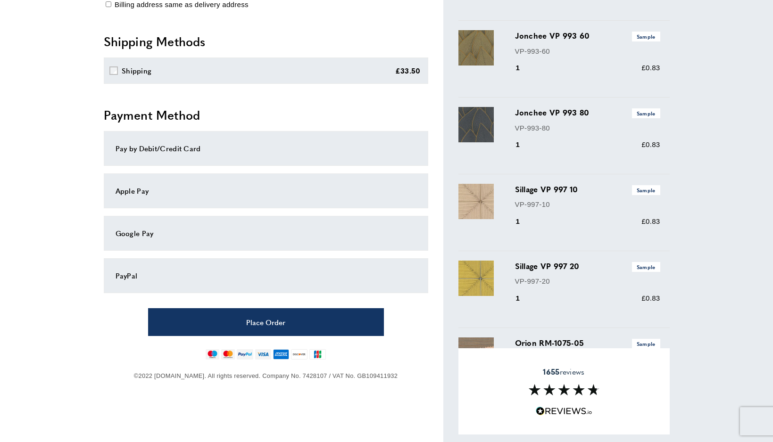
click at [163, 281] on div "PayPal" at bounding box center [266, 276] width 325 height 35
click at [134, 276] on div "PayPal" at bounding box center [266, 275] width 301 height 11
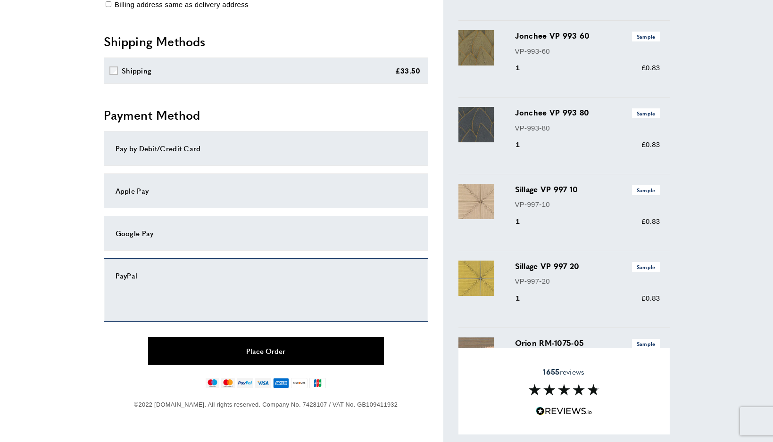
click at [210, 344] on button "Place Order" at bounding box center [266, 351] width 236 height 28
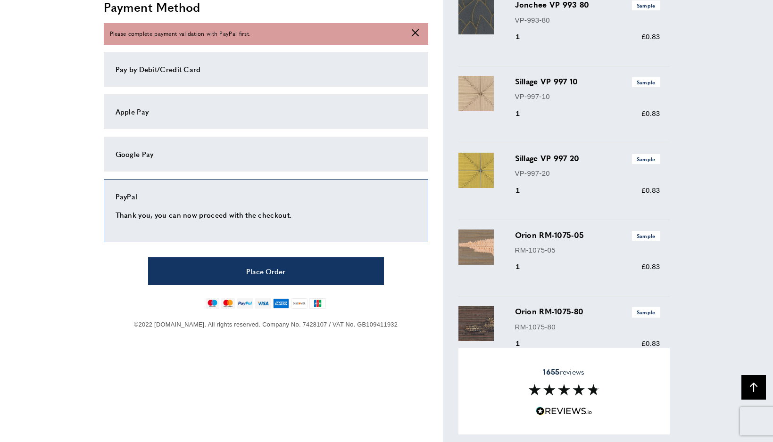
scroll to position [501, 0]
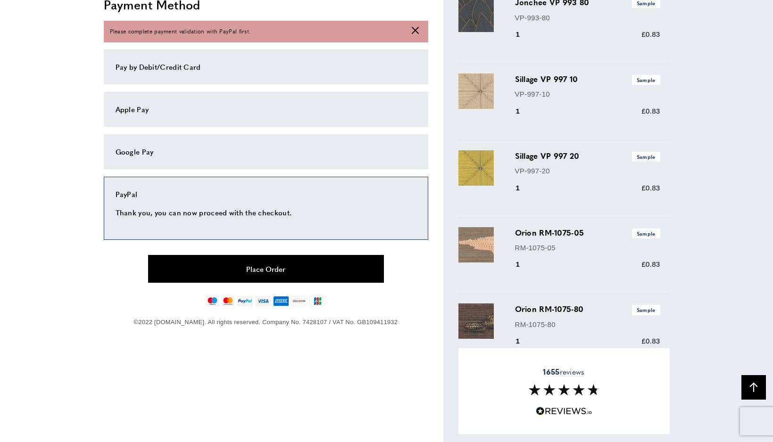
click at [306, 271] on button "Place Order" at bounding box center [266, 269] width 236 height 28
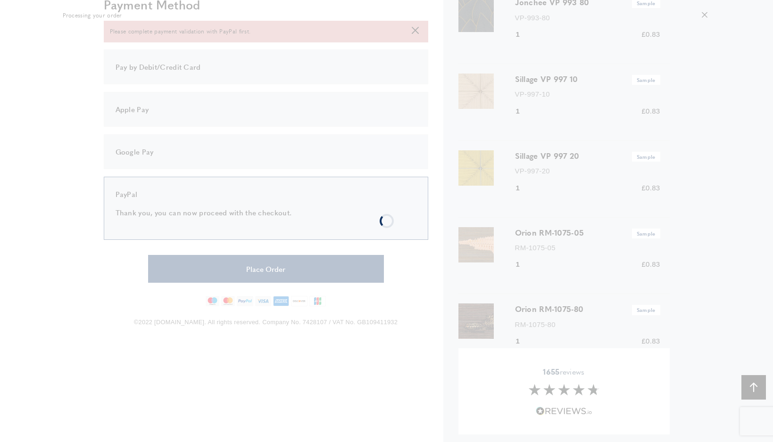
scroll to position [0, 0]
